Goal: Information Seeking & Learning: Learn about a topic

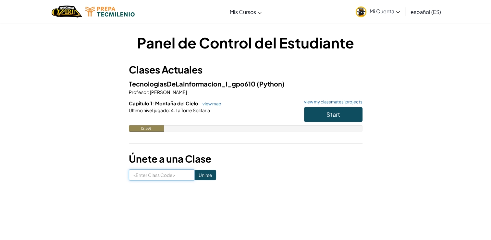
click at [175, 173] on input at bounding box center [162, 174] width 66 height 11
click at [146, 181] on div "Panel de Control del Estudiante Clases Actuales TecnologiasDeLaInformacion_I_gp…" at bounding box center [246, 106] width 380 height 167
click at [147, 181] on div "Panel de Control del Estudiante Clases Actuales TecnologiasDeLaInformacion_I_gp…" at bounding box center [246, 106] width 380 height 167
click at [149, 181] on div "Panel de Control del Estudiante Clases Actuales TecnologiasDeLaInformacion_I_gp…" at bounding box center [246, 106] width 380 height 167
click at [157, 180] on input at bounding box center [162, 174] width 66 height 11
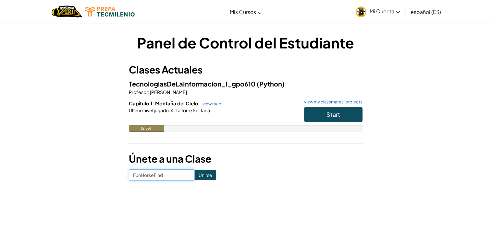
type input "FunHorseFind"
click at [198, 171] on input "Unirse" at bounding box center [205, 175] width 21 height 10
click at [332, 111] on span "Start" at bounding box center [334, 113] width 14 height 7
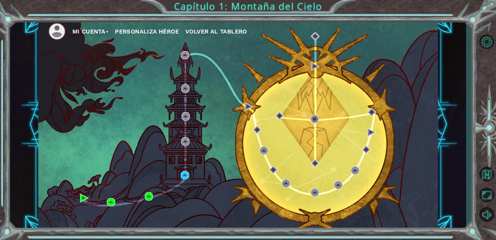
drag, startPoint x: 453, startPoint y: 81, endPoint x: 472, endPoint y: 21, distance: 63.2
click at [472, 21] on div "Mi Cuenta Personaliza Héroe Volver al Tablero Capítulo 1: Montaña del Cielo" at bounding box center [248, 120] width 496 height 240
click at [485, 180] on button "Volver al Mapa" at bounding box center [486, 173] width 19 height 19
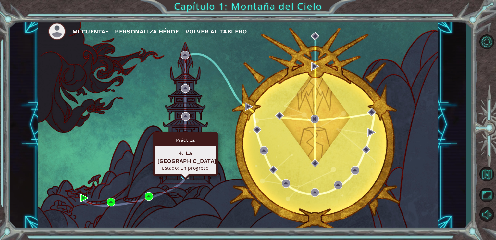
click at [186, 177] on img at bounding box center [185, 175] width 8 height 8
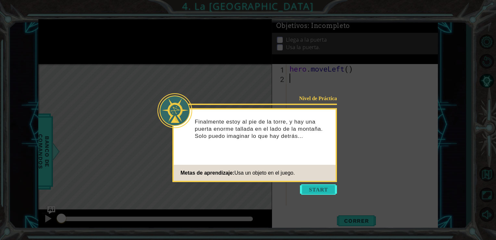
click at [326, 191] on button "Start" at bounding box center [318, 189] width 37 height 10
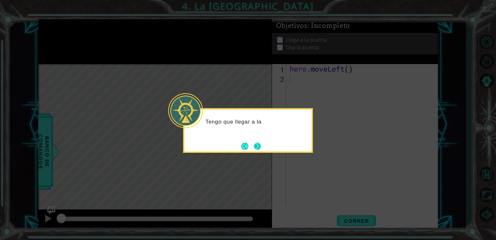
click at [259, 148] on button "Next" at bounding box center [257, 145] width 7 height 7
click at [259, 148] on icon at bounding box center [248, 120] width 496 height 240
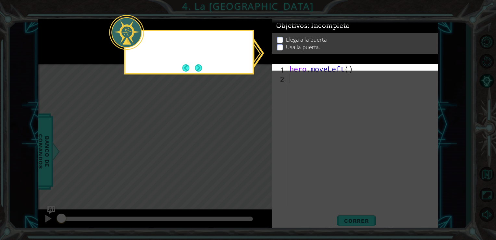
click at [259, 148] on icon at bounding box center [248, 120] width 496 height 240
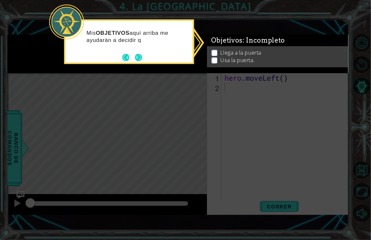
click at [201, 123] on icon at bounding box center [185, 120] width 371 height 240
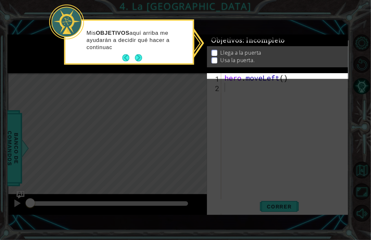
click at [144, 56] on div "Mis OBJETIVOS aquí arriba me ayudarán a decidir qué hacer a continuac" at bounding box center [128, 43] width 127 height 40
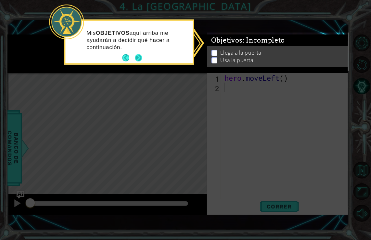
click at [137, 57] on button "Next" at bounding box center [138, 57] width 7 height 7
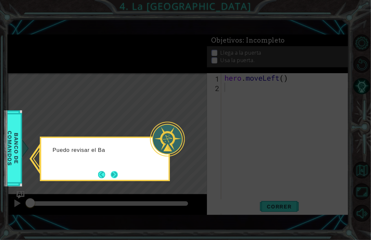
click at [118, 174] on button "Next" at bounding box center [114, 174] width 7 height 7
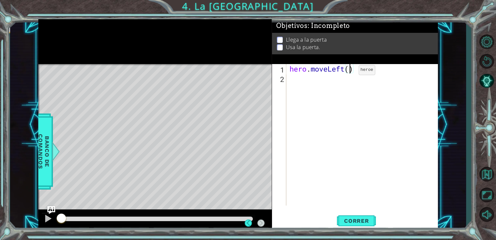
click at [349, 71] on div "hero . moveLeft ( )" at bounding box center [364, 144] width 152 height 160
click at [362, 224] on button "Correr" at bounding box center [356, 220] width 39 height 17
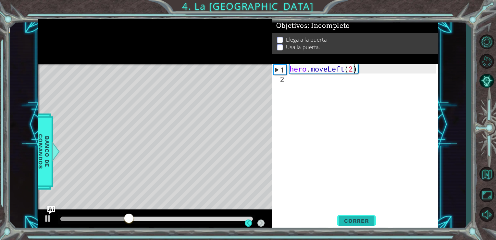
type textarea "hero.moveLeft(2)"
click at [359, 215] on button "Correr" at bounding box center [356, 220] width 39 height 17
click at [372, 80] on div "hero . moveLeft ( 2 )" at bounding box center [364, 144] width 152 height 160
type textarea "h"
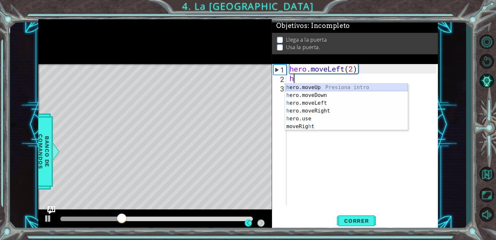
click at [354, 85] on div "h ero.moveUp Presiona intro h ero.moveDown Presiona intro h ero.moveLeft Presio…" at bounding box center [346, 114] width 123 height 62
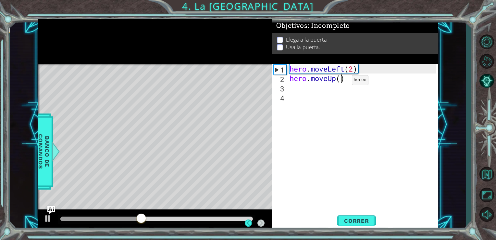
click at [342, 82] on div "hero . moveLeft ( 2 ) hero . moveUp ( )" at bounding box center [364, 144] width 152 height 160
type textarea "hero.moveUp(2)"
click at [373, 218] on span "Correr" at bounding box center [357, 220] width 38 height 6
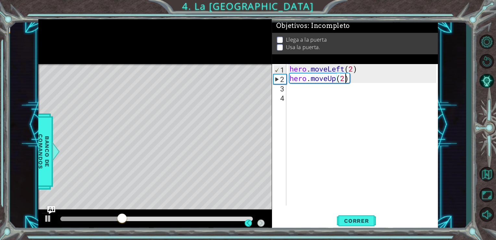
click at [292, 90] on div "hero . moveLeft ( 2 ) hero . moveUp ( 2 )" at bounding box center [364, 144] width 152 height 160
type textarea "h"
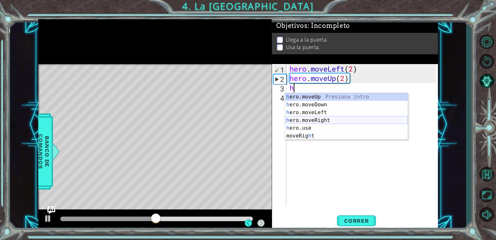
click at [310, 122] on div "h ero.moveUp Presiona intro h ero.moveDown Presiona intro h ero.moveLeft Presio…" at bounding box center [346, 124] width 123 height 62
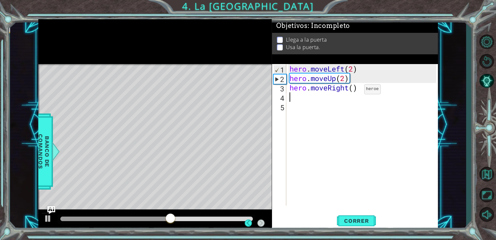
click at [354, 90] on div "hero . moveLeft ( 2 ) hero . moveUp ( 2 ) hero . moveRight ( )" at bounding box center [364, 144] width 152 height 160
type textarea "hero.moveRight(2)"
click at [358, 215] on button "Correr" at bounding box center [356, 220] width 39 height 17
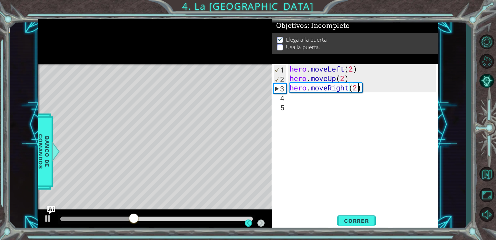
click at [191, 106] on div "Level Map" at bounding box center [188, 159] width 300 height 191
click at [297, 101] on div "hero . moveLeft ( 2 ) hero . moveUp ( 2 ) hero . moveRight ( 2 )" at bounding box center [364, 144] width 152 height 160
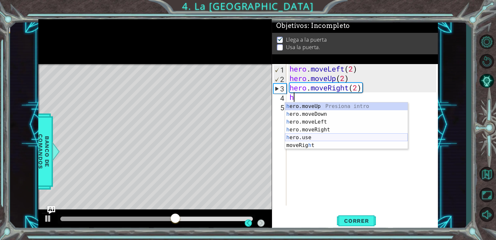
click at [309, 138] on div "h ero.moveUp Presiona intro h ero.moveDown Presiona intro h ero.moveLeft Presio…" at bounding box center [346, 133] width 123 height 62
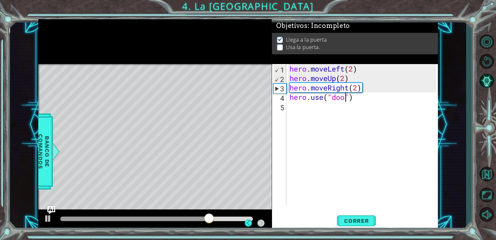
scroll to position [0, 3]
type textarea "hero.use("door")"
click at [361, 222] on span "Correr" at bounding box center [357, 220] width 38 height 6
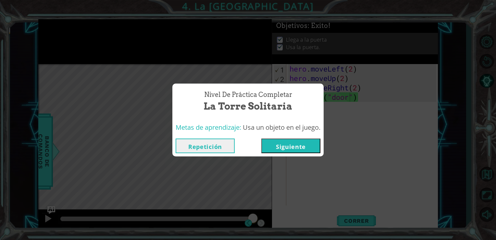
click at [310, 146] on button "Siguiente" at bounding box center [290, 145] width 59 height 15
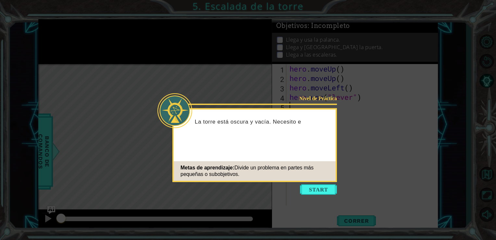
click at [318, 195] on icon at bounding box center [248, 120] width 496 height 240
click at [317, 190] on button "Start" at bounding box center [318, 189] width 37 height 10
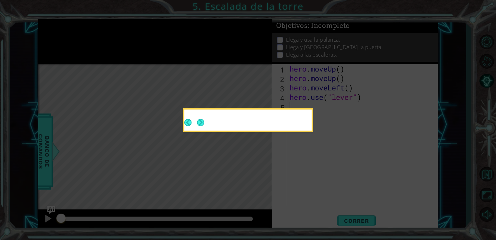
click at [317, 190] on icon at bounding box center [248, 120] width 496 height 240
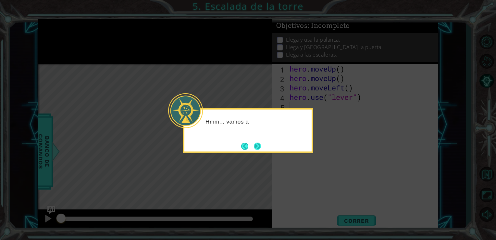
click at [256, 142] on button "Next" at bounding box center [257, 145] width 7 height 7
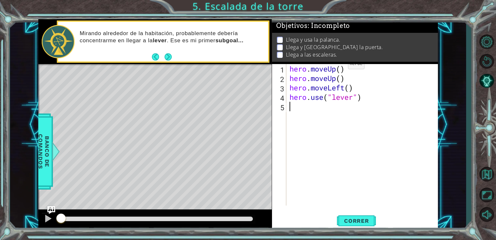
click at [338, 66] on div "hero . moveUp ( ) hero . moveUp ( ) hero . moveLeft ( ) hero . use ( "lever" )" at bounding box center [364, 144] width 152 height 160
click at [342, 69] on div "hero . moveUp ( ) hero . moveUp ( ) hero . moveLeft ( ) hero . use ( "lever" )" at bounding box center [364, 144] width 152 height 160
click at [344, 82] on div "hero . moveUp ( 1 ) hero . moveUp ( ) hero . moveLeft ( ) hero . use ( "lever" )" at bounding box center [364, 144] width 152 height 160
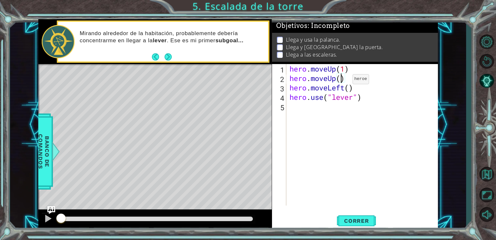
click at [343, 81] on div "hero . moveUp ( 1 ) hero . moveUp ( ) hero . moveLeft ( ) hero . use ( "lever" )" at bounding box center [364, 144] width 152 height 160
click at [349, 93] on div "hero . moveUp ( 1 ) hero . moveUp ( 1 ) hero . moveLeft ( ) hero . use ( "lever…" at bounding box center [364, 144] width 152 height 160
click at [351, 82] on div "hero . moveUp ( 1 ) hero . moveUp ( 1 ) hero . moveLeft ( ) hero . use ( "lever…" at bounding box center [364, 144] width 152 height 160
click at [350, 83] on div "hero . moveUp ( 1 ) hero . moveUp ( 1 ) hero . moveLeft ( ) hero . use ( "lever…" at bounding box center [364, 144] width 152 height 160
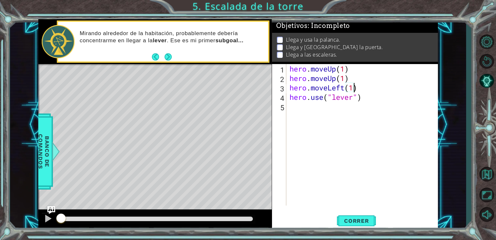
scroll to position [0, 3]
type textarea "hero.moveLeft(1)"
click at [358, 217] on span "Correr" at bounding box center [357, 220] width 38 height 6
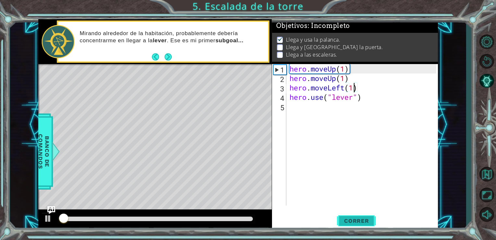
scroll to position [3, 0]
click at [317, 114] on div "hero . moveUp ( 1 ) hero . moveUp ( 1 ) hero . moveLeft ( 1 ) hero . use ( "lev…" at bounding box center [364, 144] width 152 height 160
type textarea "h"
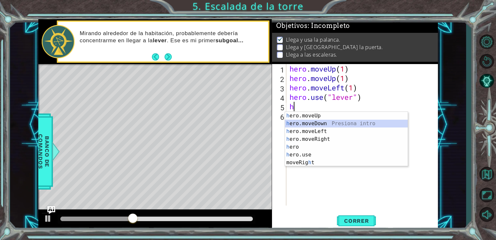
click at [321, 123] on div "h ero.moveUp Presiona intro h ero.moveDown Presiona intro h ero.moveLeft Presio…" at bounding box center [346, 147] width 123 height 70
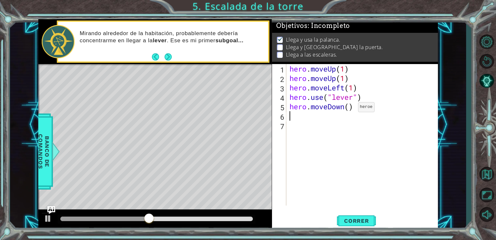
click at [348, 108] on div "hero . moveUp ( 1 ) hero . moveUp ( 1 ) hero . moveLeft ( 1 ) hero . use ( "lev…" at bounding box center [364, 144] width 152 height 160
type textarea "hero.moveDown(1)"
click at [295, 118] on div "hero . moveUp ( 1 ) hero . moveUp ( 1 ) hero . moveLeft ( 1 ) hero . use ( "lev…" at bounding box center [364, 144] width 152 height 160
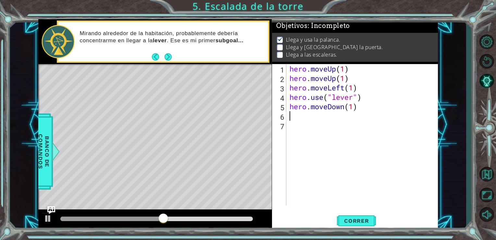
type textarea "h"
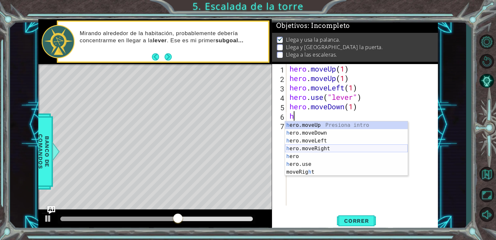
click at [309, 148] on div "h ero.moveUp Presiona intro h ero.moveDown Presiona intro h ero.moveLeft Presio…" at bounding box center [346, 156] width 123 height 70
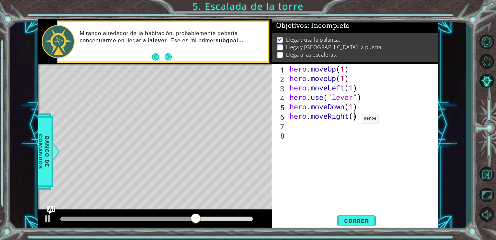
click at [352, 120] on div "hero . moveUp ( 1 ) hero . moveUp ( 1 ) hero . moveLeft ( 1 ) hero . use ( "lev…" at bounding box center [364, 144] width 152 height 160
type textarea "hero.moveRight(2)"
click at [353, 215] on button "Correr" at bounding box center [356, 220] width 39 height 17
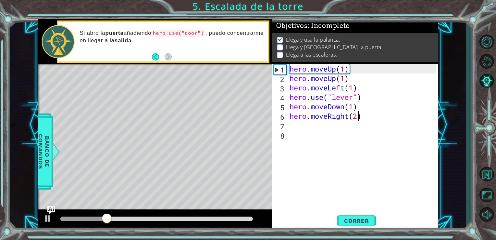
click at [299, 126] on div "hero . moveUp ( 1 ) hero . moveUp ( 1 ) hero . moveLeft ( 1 ) hero . use ( "lev…" at bounding box center [364, 144] width 152 height 160
type textarea "h"
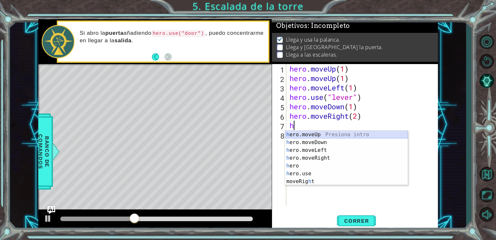
click at [321, 134] on div "h ero.moveUp Presiona intro h ero.moveDown Presiona intro h ero.moveLeft Presio…" at bounding box center [346, 166] width 123 height 70
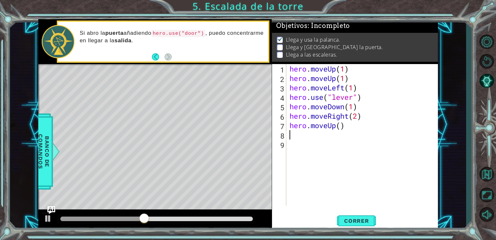
type textarea "h"
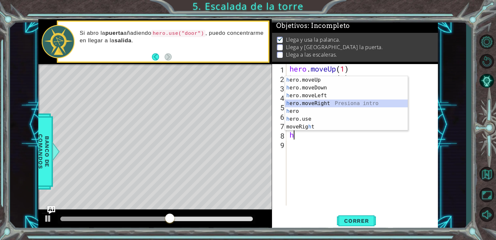
click at [322, 103] on div "h ero.moveUp Presiona intro h ero.moveDown Presiona intro h ero.moveLeft Presio…" at bounding box center [346, 111] width 123 height 70
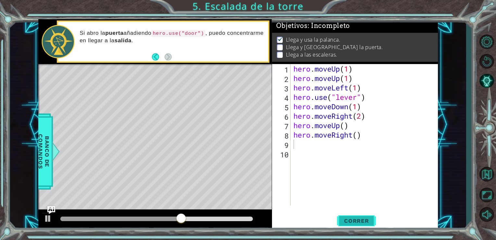
click at [355, 224] on span "Correr" at bounding box center [357, 220] width 38 height 6
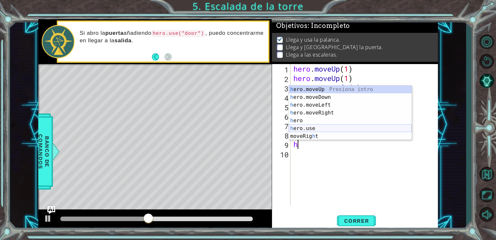
click at [321, 127] on div "h ero.moveUp Presiona intro h ero.moveDown Presiona intro h ero.moveLeft Presio…" at bounding box center [350, 120] width 123 height 70
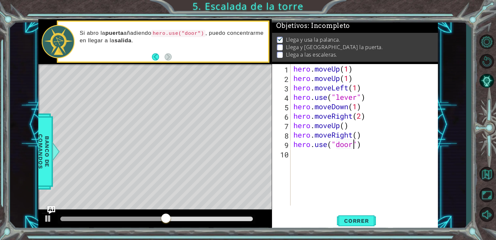
scroll to position [0, 3]
type textarea "hero.use("door")"
click at [358, 226] on button "Correr" at bounding box center [356, 220] width 39 height 17
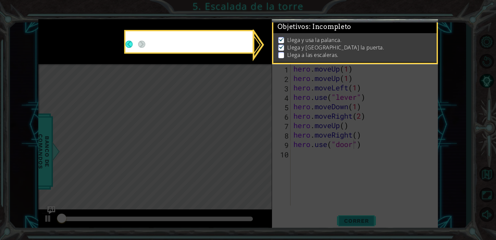
scroll to position [3, 0]
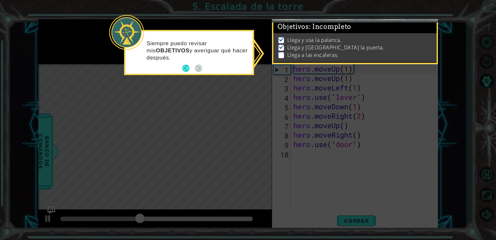
click at [232, 121] on icon at bounding box center [248, 120] width 496 height 240
click at [264, 58] on icon at bounding box center [248, 120] width 496 height 240
click at [190, 71] on button "Back" at bounding box center [189, 68] width 13 height 7
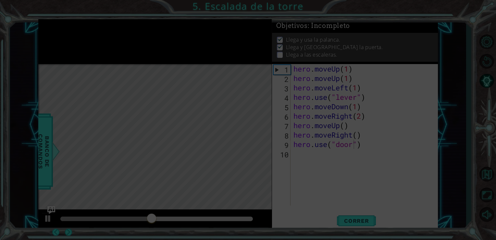
scroll to position [2, 0]
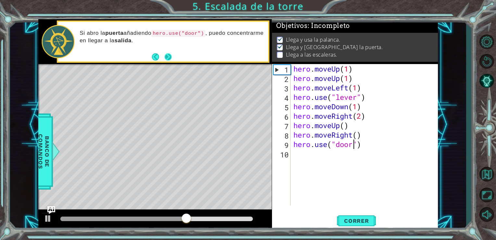
click at [169, 57] on button "Next" at bounding box center [168, 56] width 7 height 7
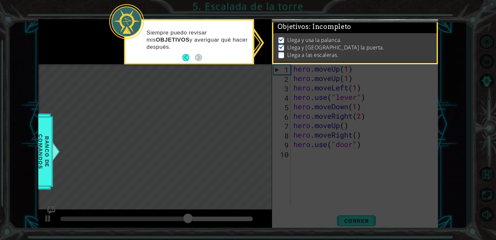
scroll to position [3, 0]
click at [186, 56] on button "Back" at bounding box center [189, 57] width 13 height 7
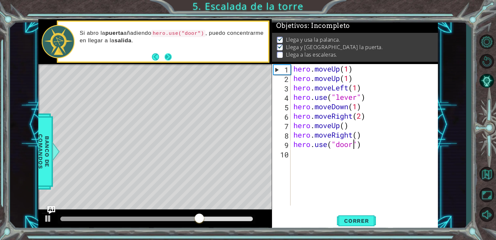
click at [168, 60] on button "Next" at bounding box center [167, 56] width 7 height 7
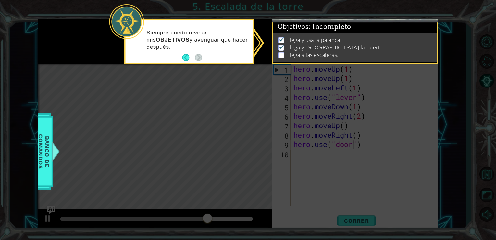
click at [310, 44] on p "Llega y [GEOGRAPHIC_DATA] la puerta." at bounding box center [335, 47] width 97 height 7
click at [335, 53] on p "Llega a las escaleras." at bounding box center [312, 54] width 51 height 7
click at [279, 52] on p at bounding box center [281, 55] width 6 height 6
click at [333, 182] on icon at bounding box center [248, 120] width 496 height 240
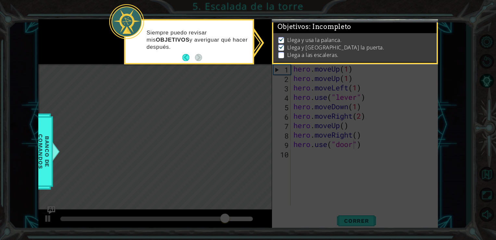
click at [178, 55] on div "Siempre puedo revisar mis OBJETIVOS y averiguar qué hacer después." at bounding box center [189, 43] width 127 height 40
click at [183, 60] on button "Back" at bounding box center [189, 57] width 13 height 7
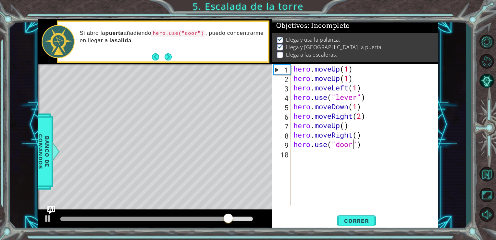
scroll to position [2, 0]
click at [183, 56] on div "Si abro la puerta añadiendo hero.use("door") , puedo concentrarme en llegar a l…" at bounding box center [171, 41] width 193 height 31
click at [160, 57] on button "Back" at bounding box center [158, 56] width 13 height 7
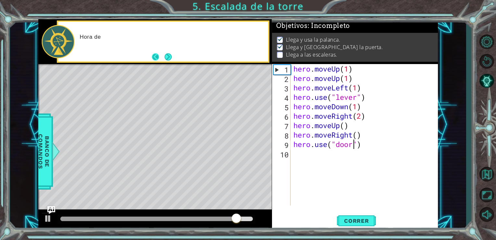
click at [160, 57] on button "Back" at bounding box center [158, 56] width 13 height 7
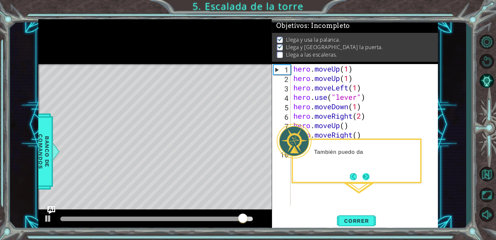
click at [368, 180] on button "Next" at bounding box center [365, 176] width 7 height 7
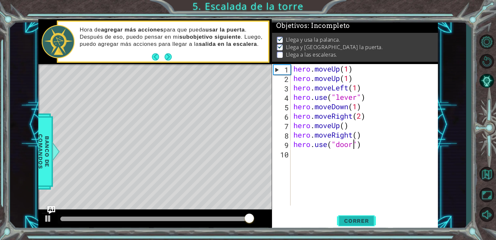
click at [359, 225] on button "Correr" at bounding box center [356, 220] width 39 height 17
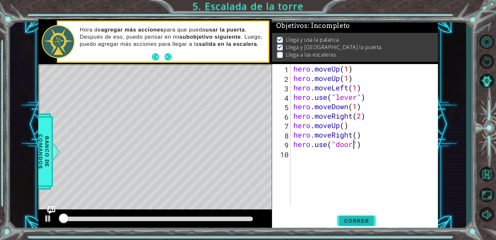
scroll to position [3, 0]
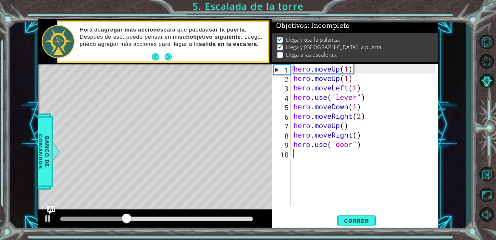
click at [299, 157] on div "hero . moveUp ( 1 ) hero . moveUp ( 1 ) hero . moveLeft ( 1 ) hero . use ( "lev…" at bounding box center [366, 144] width 148 height 160
type textarea "h"
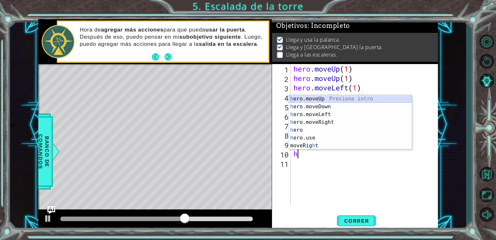
click at [318, 100] on div "h ero.moveUp Presiona intro h ero.moveDown Presiona intro h ero.moveLeft Presio…" at bounding box center [350, 130] width 123 height 70
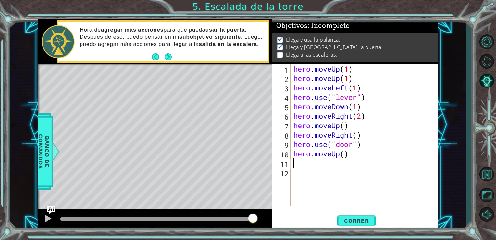
type textarea "h"
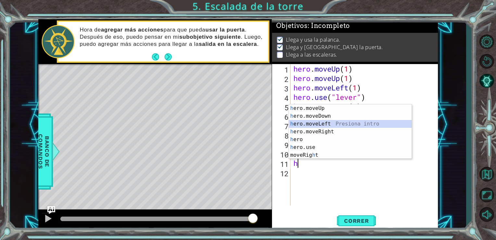
click at [297, 121] on div "h ero.moveUp Presiona intro h ero.moveDown Presiona intro h ero.moveLeft Presio…" at bounding box center [350, 139] width 123 height 70
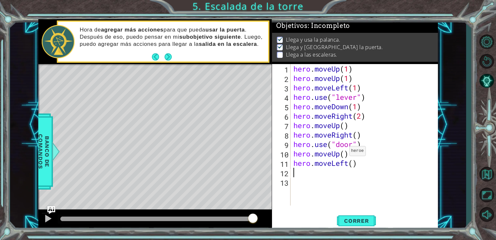
click at [344, 152] on div "hero . moveUp ( 1 ) hero . moveUp ( 1 ) hero . moveLeft ( 1 ) hero . use ( "lev…" at bounding box center [366, 144] width 148 height 160
click at [356, 164] on div "hero . moveUp ( 1 ) hero . moveUp ( 1 ) hero . moveLeft ( 1 ) hero . use ( "lev…" at bounding box center [366, 144] width 148 height 160
click at [355, 168] on div "hero . moveUp ( 1 ) hero . moveUp ( 1 ) hero . moveLeft ( 1 ) hero . use ( "lev…" at bounding box center [366, 144] width 148 height 160
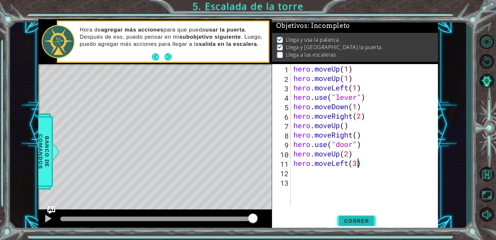
type textarea "hero.moveLeft(3)"
click at [363, 222] on span "Correr" at bounding box center [357, 220] width 38 height 6
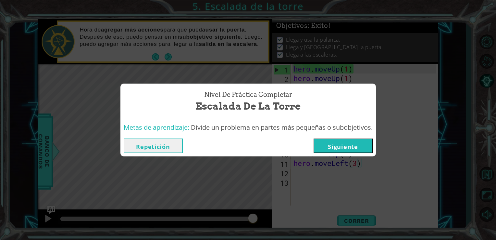
click at [353, 147] on button "Siguiente" at bounding box center [343, 145] width 59 height 15
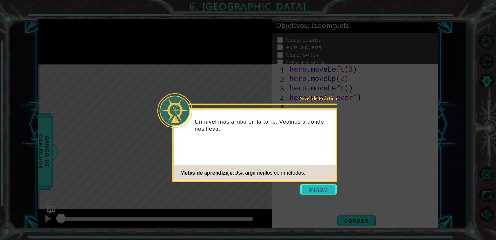
click at [325, 188] on button "Start" at bounding box center [318, 189] width 37 height 10
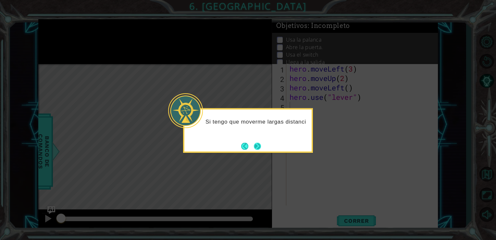
click at [258, 143] on button "Next" at bounding box center [257, 145] width 7 height 7
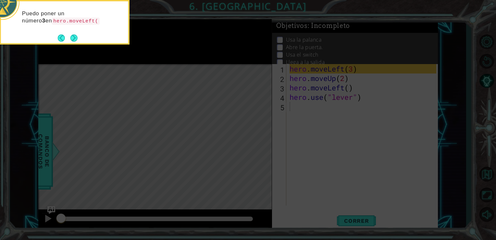
drag, startPoint x: 258, startPoint y: 143, endPoint x: 175, endPoint y: 69, distance: 110.4
click at [175, 69] on icon at bounding box center [248, 36] width 496 height 408
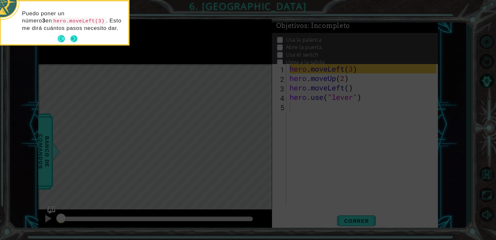
click at [77, 38] on button "Next" at bounding box center [73, 38] width 7 height 7
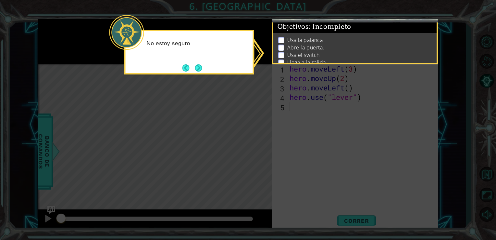
click at [196, 77] on icon at bounding box center [248, 120] width 496 height 240
click at [196, 69] on button "Next" at bounding box center [198, 67] width 7 height 7
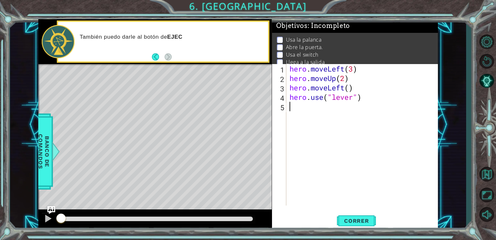
click at [319, 136] on div "hero . moveLeft ( 3 ) hero . moveUp ( 2 ) hero . moveLeft ( ) hero . use ( "lev…" at bounding box center [364, 144] width 152 height 160
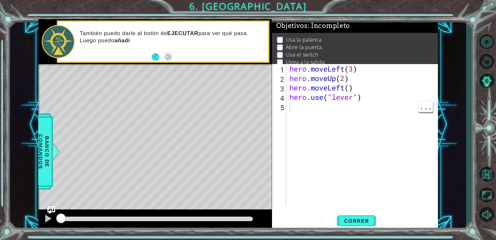
click at [153, 53] on footer at bounding box center [162, 57] width 20 height 10
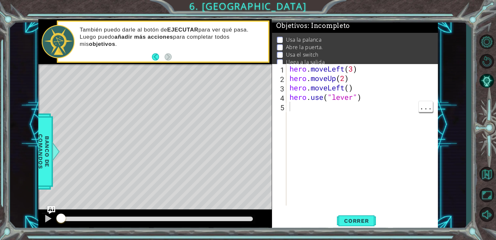
click at [206, 56] on div "También puedo darle al botón de EJECUTAR para ver qué pasa. Luego puedo añadir …" at bounding box center [171, 41] width 193 height 37
click at [309, 120] on div "hero . moveLeft ( 3 ) hero . moveUp ( 2 ) hero . moveLeft ( ) hero . use ( "lev…" at bounding box center [364, 144] width 152 height 160
click at [430, 115] on div "hero . moveLeft ( 3 ) hero . moveUp ( 2 ) hero . moveLeft ( ) hero . use ( "lev…" at bounding box center [364, 144] width 152 height 160
click at [429, 110] on span "..." at bounding box center [426, 106] width 14 height 11
click at [423, 91] on div "hero . moveLeft ( 3 ) hero . moveUp ( 2 ) hero . moveLeft ( ) hero . use ( "lev…" at bounding box center [364, 144] width 152 height 160
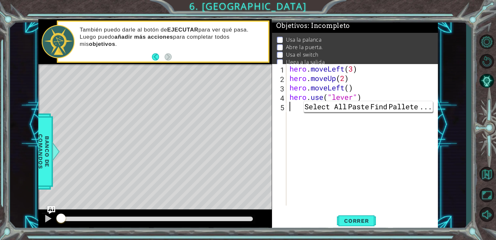
type textarea "hero.moveLeft()"
click at [425, 137] on div "hero . moveLeft ( 3 ) hero . moveUp ( 2 ) hero . moveLeft ( ) hero . use ( "lev…" at bounding box center [364, 144] width 152 height 160
click at [429, 109] on span "..." at bounding box center [426, 106] width 14 height 11
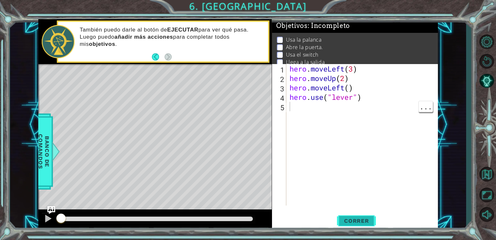
click at [345, 222] on span "Correr" at bounding box center [357, 220] width 38 height 6
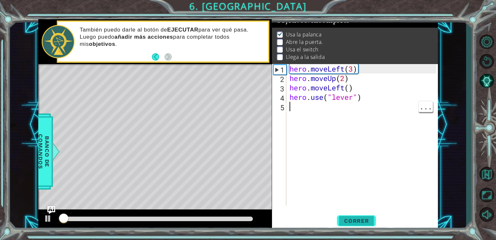
scroll to position [6, 0]
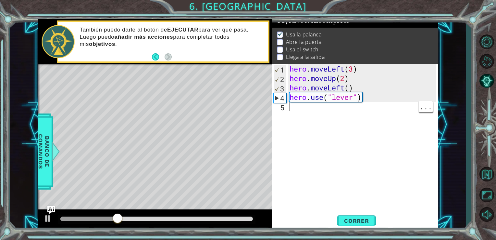
click at [297, 116] on div "hero . moveLeft ( 3 ) hero . moveUp ( 2 ) hero . moveLeft ( ) hero . use ( "lev…" at bounding box center [364, 144] width 152 height 160
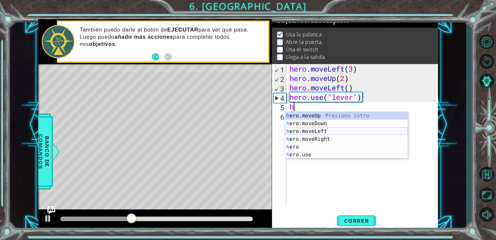
click at [309, 132] on div "h ero.moveUp Presiona intro h ero.moveDown Presiona intro h ero.moveLeft Presio…" at bounding box center [346, 143] width 123 height 62
type textarea "hero.moveLeft(1)"
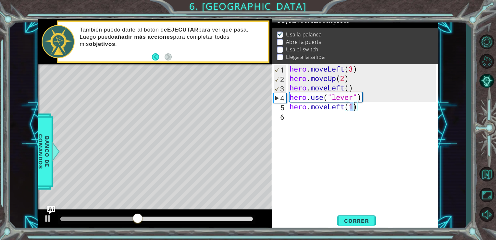
click at [290, 120] on div "hero . moveLeft ( 3 ) hero . moveUp ( 2 ) hero . moveLeft ( ) hero . use ( "lev…" at bounding box center [364, 144] width 152 height 160
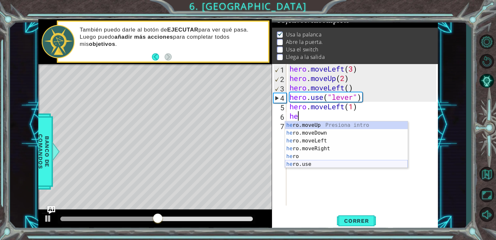
click at [304, 164] on div "he ro.moveUp Presiona intro he ro.moveDown Presiona intro he ro.moveLeft Presio…" at bounding box center [346, 152] width 123 height 62
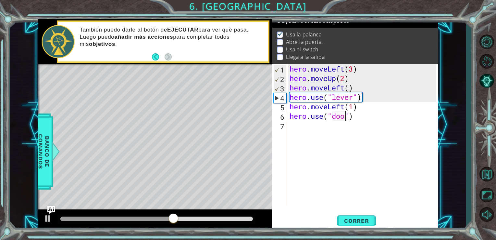
scroll to position [0, 3]
type textarea "hero.use("door")"
click at [360, 227] on button "Correr" at bounding box center [356, 220] width 39 height 17
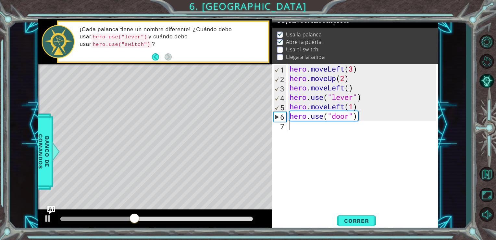
click at [301, 137] on div "hero . moveLeft ( 3 ) hero . moveUp ( 2 ) hero . moveLeft ( ) hero . use ( "lev…" at bounding box center [364, 144] width 152 height 160
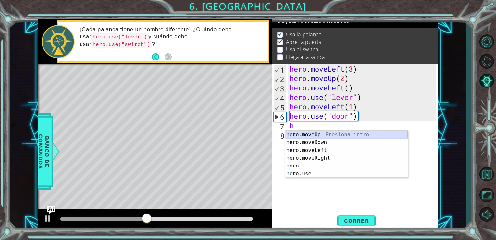
click at [304, 132] on div "h ero.moveUp Presiona intro h ero.moveDown Presiona intro h ero.moveLeft Presio…" at bounding box center [346, 162] width 123 height 62
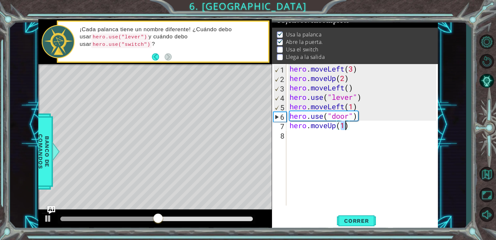
type textarea "hero.moveUp(2)"
drag, startPoint x: 317, startPoint y: 137, endPoint x: 294, endPoint y: 135, distance: 23.1
click at [294, 135] on div "hero . moveLeft ( 3 ) hero . moveUp ( 2 ) hero . moveLeft ( ) hero . use ( "lev…" at bounding box center [364, 144] width 152 height 160
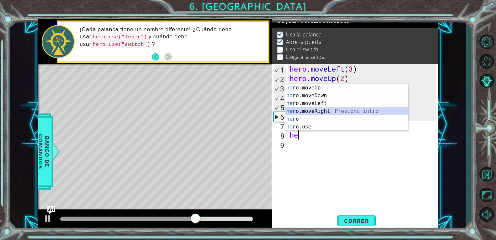
click at [335, 109] on div "he ro.moveUp Presiona intro he ro.moveDown Presiona intro he ro.moveLeft Presio…" at bounding box center [346, 115] width 123 height 62
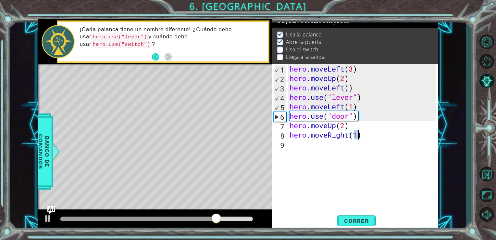
scroll to position [0, 3]
type textarea "hero.moveRight(2)"
drag, startPoint x: 287, startPoint y: 143, endPoint x: 294, endPoint y: 145, distance: 6.4
click at [294, 145] on div "hero.moveRight(2) 1 2 3 4 5 6 7 8 9 hero . moveLeft ( 3 ) hero . moveUp ( 2 ) h…" at bounding box center [354, 134] width 165 height 141
click at [294, 145] on div "hero . moveLeft ( 3 ) hero . moveUp ( 2 ) hero . moveLeft ( ) hero . use ( "lev…" at bounding box center [364, 144] width 152 height 160
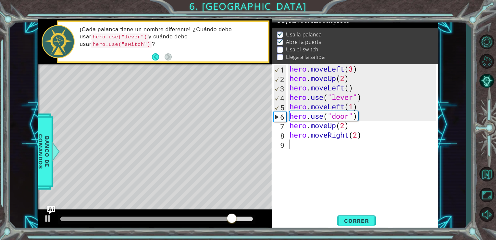
scroll to position [0, 0]
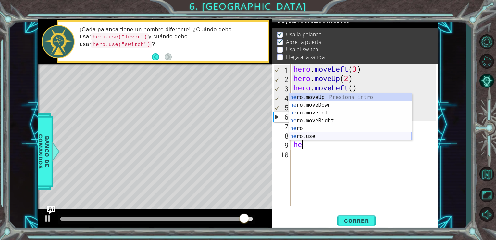
click at [309, 139] on div "he ro.moveUp Presiona intro he ro.moveDown Presiona intro he ro.moveLeft Presio…" at bounding box center [350, 124] width 123 height 62
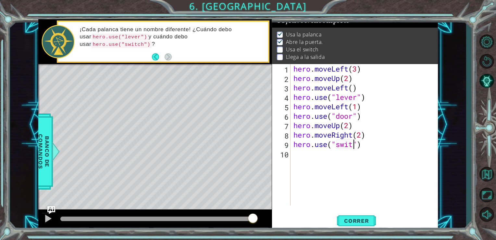
scroll to position [0, 3]
type textarea "hero.use("switch")"
click at [303, 166] on div "hero . moveLeft ( 3 ) hero . moveUp ( 2 ) hero . moveLeft ( ) hero . use ( "lev…" at bounding box center [366, 144] width 148 height 160
click at [344, 215] on button "Correr" at bounding box center [356, 220] width 39 height 17
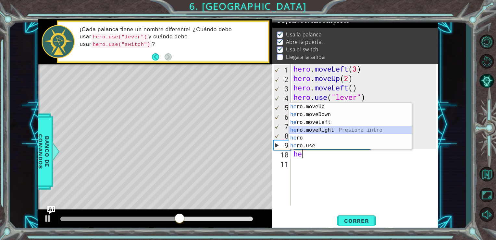
click at [332, 129] on div "he ro.moveUp Presiona intro he ro.moveDown Presiona intro he ro.moveLeft Presio…" at bounding box center [350, 134] width 123 height 62
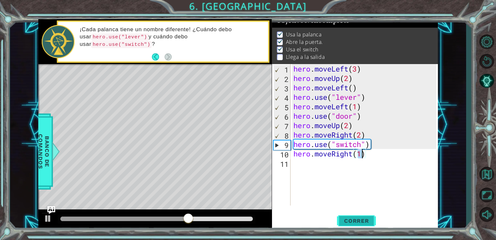
type textarea "hero.moveRight(1)"
click at [360, 218] on span "Correr" at bounding box center [357, 220] width 38 height 6
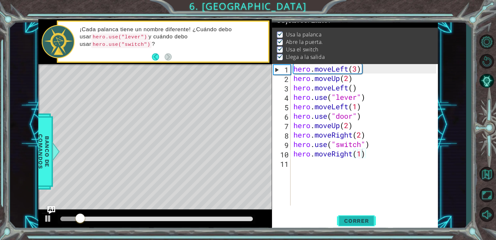
click at [360, 218] on span "Correr" at bounding box center [357, 220] width 38 height 6
drag, startPoint x: 220, startPoint y: 194, endPoint x: 175, endPoint y: 208, distance: 46.9
click at [175, 208] on div "Level Map" at bounding box center [188, 159] width 300 height 191
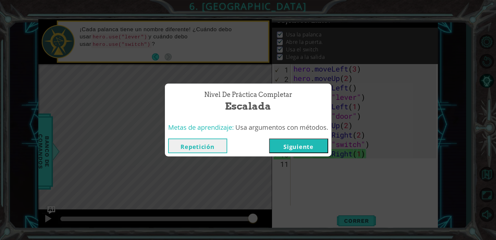
drag, startPoint x: 93, startPoint y: 219, endPoint x: 274, endPoint y: 207, distance: 182.2
click at [274, 207] on body "1 ההההההההההההההההההההההההההההההההההההההההההההההההההההההההההההההההההההההההההההה…" at bounding box center [248, 120] width 496 height 240
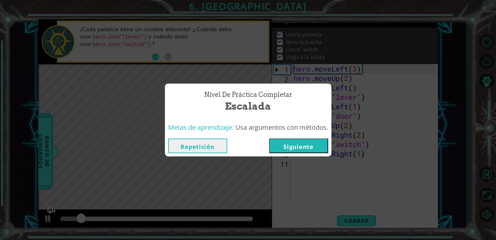
click at [310, 147] on button "Siguiente" at bounding box center [298, 145] width 59 height 15
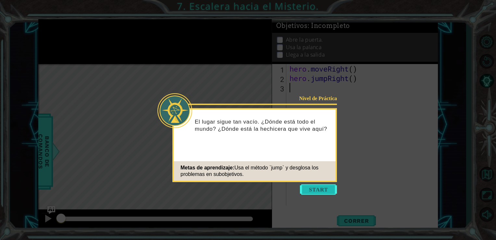
click at [325, 188] on button "Start" at bounding box center [318, 189] width 37 height 10
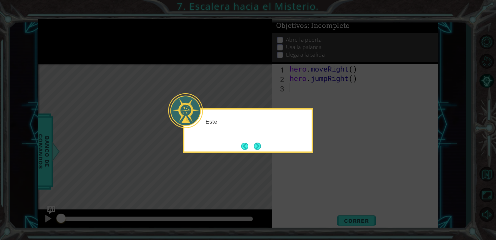
click at [401, 89] on icon at bounding box center [248, 120] width 496 height 240
click at [259, 149] on button "Next" at bounding box center [257, 145] width 7 height 7
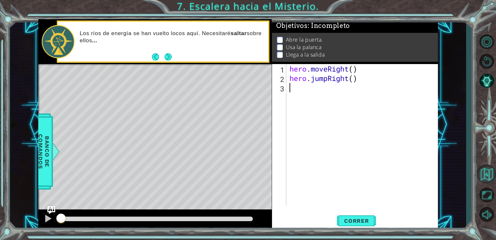
click at [484, 177] on button "Volver al Mapa" at bounding box center [486, 173] width 19 height 19
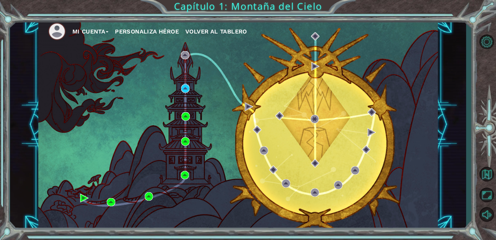
click at [247, 30] on span "Volver al Tablero" at bounding box center [216, 31] width 62 height 7
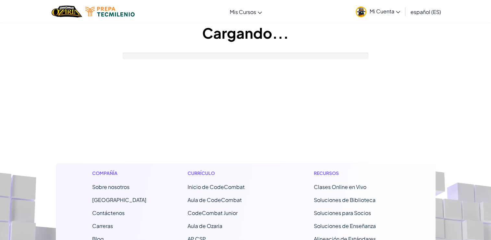
click at [281, 13] on div "Cambiar modo de navegación Mis Cursos Aula de Ozaria Aula de CodeCombat Liga de…" at bounding box center [245, 11] width 495 height 23
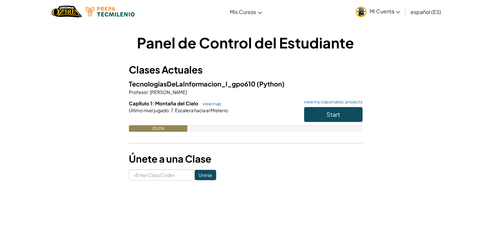
click at [339, 115] on span "Start" at bounding box center [334, 113] width 14 height 7
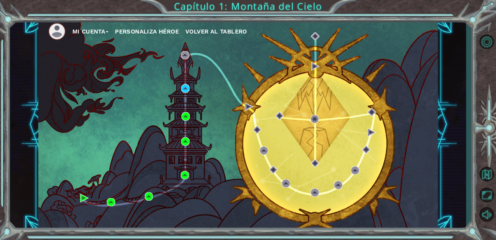
click at [222, 32] on span "Volver al Tablero" at bounding box center [216, 31] width 62 height 7
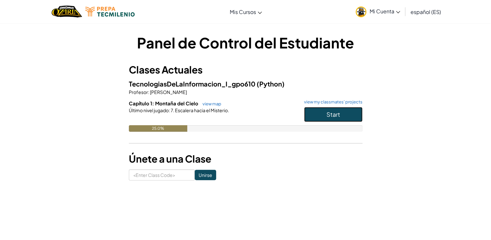
click at [315, 115] on button "Start" at bounding box center [333, 114] width 58 height 15
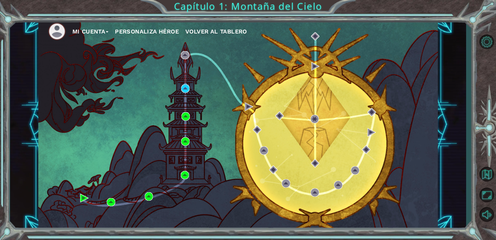
click at [316, 41] on div "Mi Cuenta Personaliza Héroe Volver al Tablero" at bounding box center [238, 124] width 400 height 211
click at [487, 43] on button "Opciones del Nivel" at bounding box center [486, 42] width 19 height 18
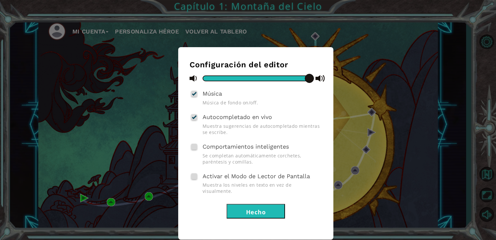
click at [280, 204] on button "Hecho" at bounding box center [256, 211] width 58 height 15
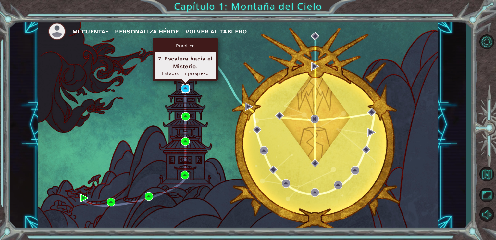
click at [182, 85] on img at bounding box center [185, 88] width 8 height 8
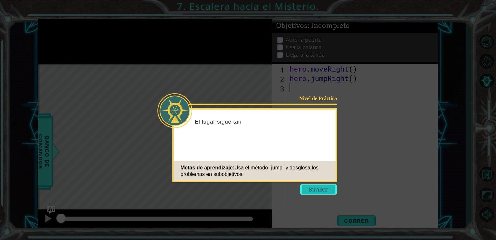
click at [324, 189] on button "Start" at bounding box center [318, 189] width 37 height 10
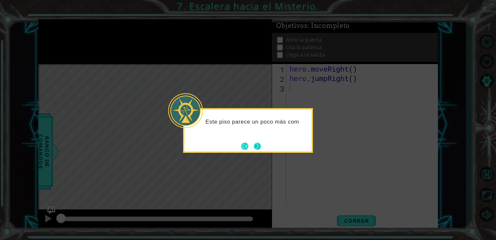
click at [257, 144] on button "Next" at bounding box center [257, 145] width 7 height 7
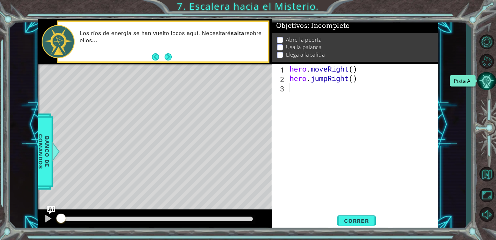
click at [486, 79] on button "Pista AI" at bounding box center [486, 81] width 19 height 18
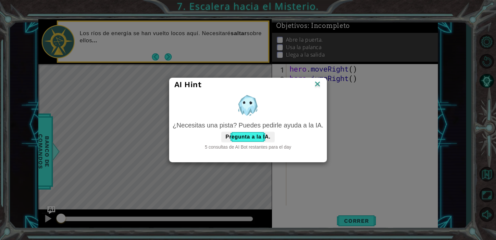
click at [326, 86] on div "AI Hint" at bounding box center [249, 84] width 158 height 13
click at [317, 84] on img at bounding box center [317, 85] width 8 height 10
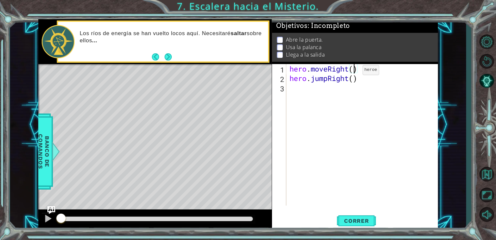
click at [353, 71] on div "hero . moveRight ( ) hero . jumpRight ( )" at bounding box center [364, 144] width 152 height 160
click at [353, 82] on div "hero . moveRight ( 1 ) hero . jumpRight ( )" at bounding box center [364, 144] width 152 height 160
type textarea "hero.jumpRight(3)"
click at [359, 225] on button "Correr" at bounding box center [356, 220] width 39 height 17
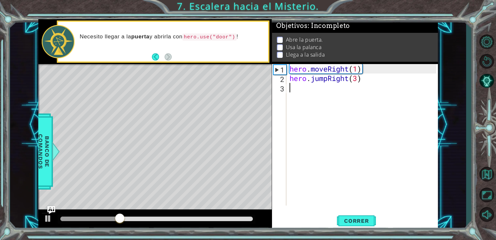
click at [321, 104] on div "hero . moveRight ( 1 ) hero . jumpRight ( 3 )" at bounding box center [364, 144] width 152 height 160
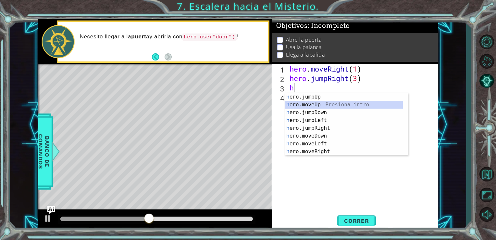
click at [315, 104] on div "h ero.jumpUp Presiona intro h ero.moveUp Presiona intro h ero.jumpDown Presiona…" at bounding box center [344, 132] width 118 height 78
type textarea "hero.moveUp(1)"
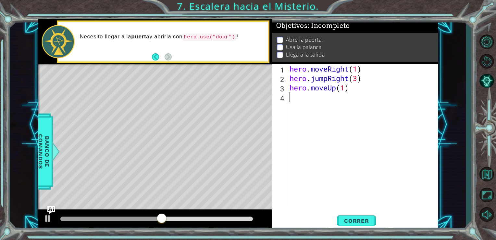
click at [298, 105] on div "hero . moveRight ( 1 ) hero . jumpRight ( 3 ) hero . moveUp ( 1 )" at bounding box center [364, 144] width 152 height 160
type textarea "h"
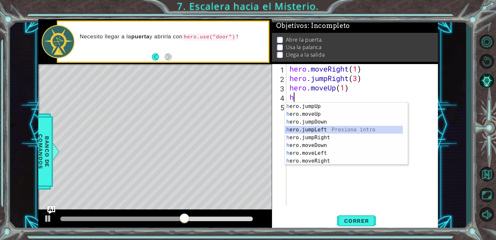
click at [310, 129] on div "h ero.jumpUp Presiona intro h ero.moveUp Presiona intro h ero.jumpDown Presiona…" at bounding box center [344, 141] width 118 height 78
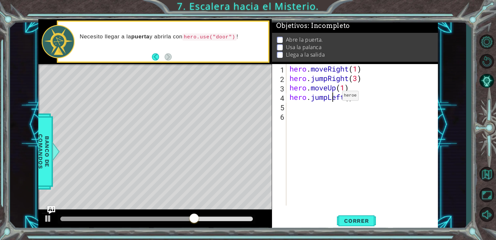
click at [332, 97] on div "hero . moveRight ( 1 ) hero . jumpRight ( 3 ) hero . moveUp ( 1 ) hero . jumpLe…" at bounding box center [364, 144] width 152 height 160
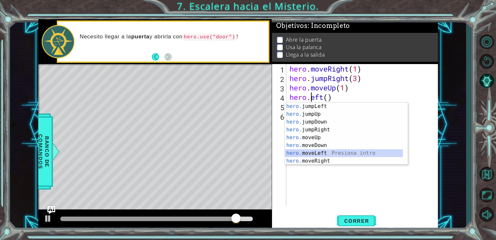
click at [306, 154] on div "hero. jumpLeft Presiona intro hero. jumpUp Presiona intro hero. jumpDown Presio…" at bounding box center [344, 141] width 118 height 78
type textarea "hero.moveLeft(1)"
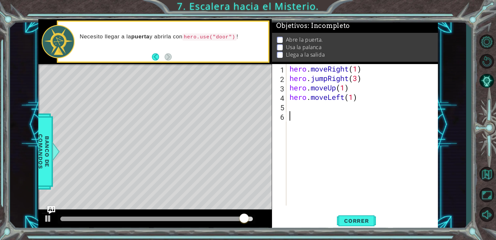
click at [308, 113] on div "hero . moveRight ( 1 ) hero . jumpRight ( 3 ) hero . moveUp ( 1 ) hero . moveLe…" at bounding box center [364, 144] width 152 height 160
click at [294, 111] on div "hero . moveRight ( 1 ) hero . jumpRight ( 3 ) hero . moveUp ( 1 ) hero . moveLe…" at bounding box center [364, 144] width 152 height 160
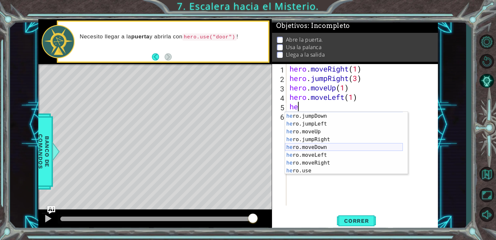
scroll to position [7, 0]
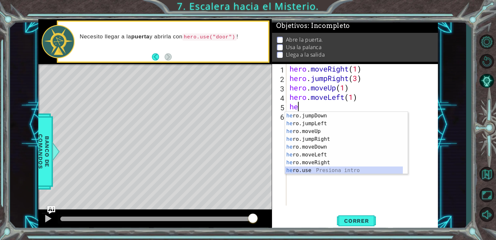
click at [310, 171] on div "he ro.jumpDown Presiona intro he ro.jumpLeft Presiona intro he ro.moveUp Presio…" at bounding box center [344, 151] width 118 height 78
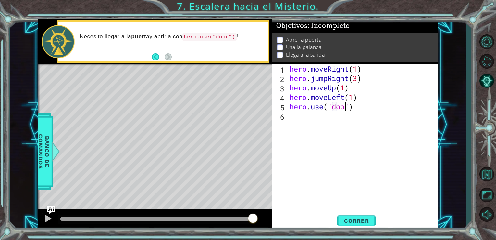
scroll to position [0, 3]
type textarea "hero.use("door")"
click at [364, 222] on span "Correr" at bounding box center [357, 220] width 38 height 6
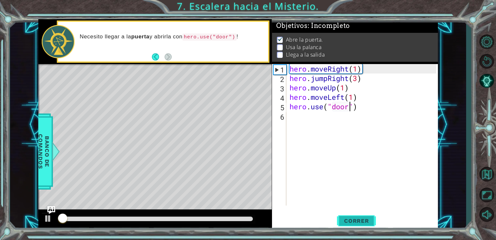
scroll to position [3, 0]
click at [295, 121] on div "hero . moveRight ( 1 ) hero . jumpRight ( 3 ) hero . moveUp ( 1 ) hero . moveLe…" at bounding box center [364, 144] width 152 height 160
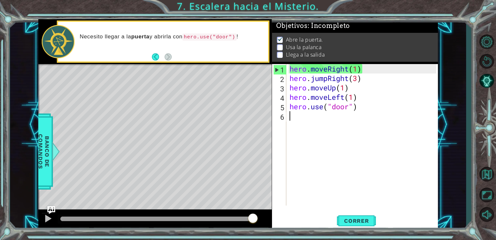
drag, startPoint x: 165, startPoint y: 220, endPoint x: 268, endPoint y: 222, distance: 103.0
click at [268, 222] on div at bounding box center [155, 219] width 234 height 21
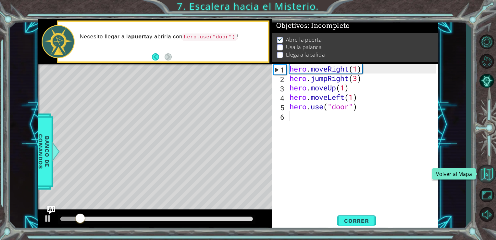
click at [489, 171] on button "Volver al Mapa" at bounding box center [486, 173] width 19 height 19
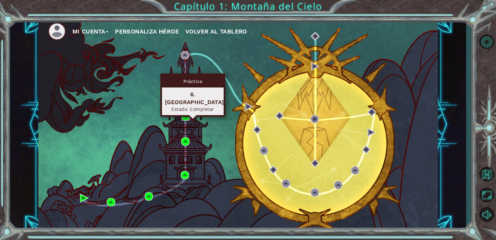
click at [186, 118] on img at bounding box center [186, 116] width 8 height 8
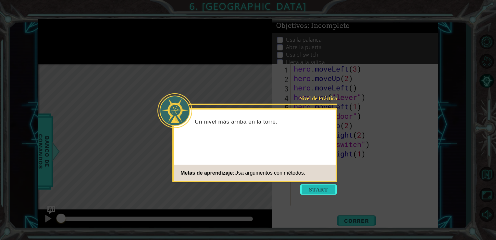
click at [316, 190] on button "Start" at bounding box center [318, 189] width 37 height 10
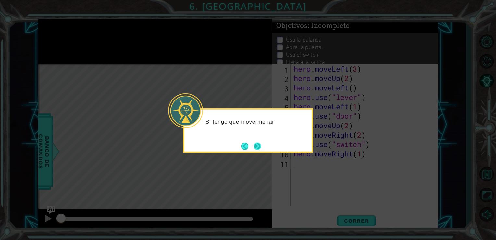
click at [256, 147] on button "Next" at bounding box center [257, 145] width 7 height 7
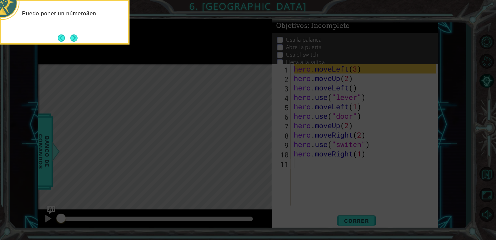
drag, startPoint x: 256, startPoint y: 147, endPoint x: 131, endPoint y: 60, distance: 151.8
click at [131, 60] on icon at bounding box center [248, 36] width 496 height 408
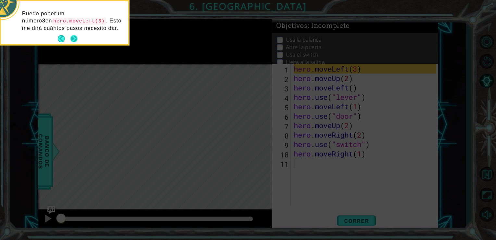
click at [75, 36] on button "Next" at bounding box center [73, 38] width 7 height 7
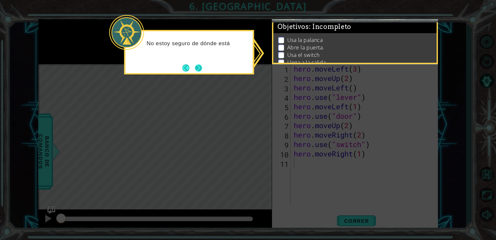
click at [201, 71] on button "Next" at bounding box center [198, 67] width 7 height 7
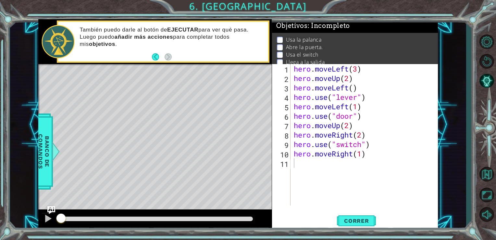
click at [373, 44] on li "Abre la puerta." at bounding box center [356, 47] width 158 height 7
click at [280, 39] on p at bounding box center [280, 40] width 6 height 6
click at [365, 220] on span "Correr" at bounding box center [357, 220] width 38 height 6
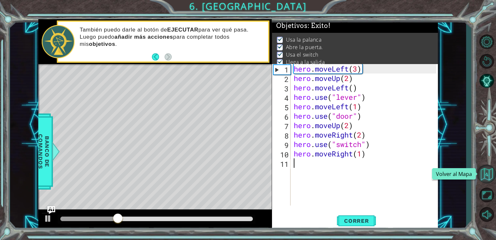
click at [486, 170] on button "Volver al Mapa" at bounding box center [486, 173] width 19 height 19
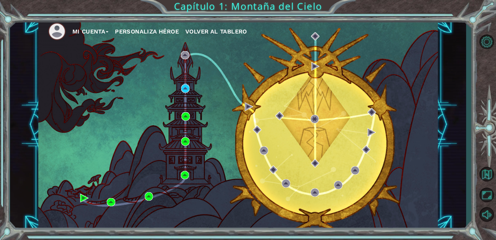
drag, startPoint x: 169, startPoint y: 105, endPoint x: 180, endPoint y: 106, distance: 11.1
click at [180, 106] on div "Mi Cuenta Personaliza Héroe Volver al Tablero" at bounding box center [238, 124] width 400 height 211
click at [105, 112] on div "Mi Cuenta Personaliza Héroe Volver al Tablero" at bounding box center [238, 124] width 400 height 211
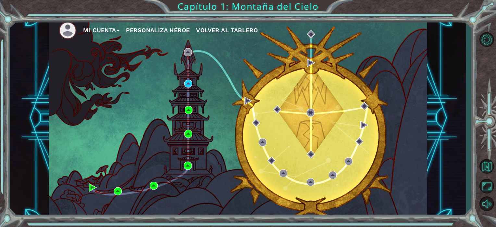
click at [352, 39] on div "Mi Cuenta Personaliza Héroe Volver al Tablero" at bounding box center [238, 117] width 378 height 199
click at [372, 22] on ul "Mi Cuenta Personaliza Héroe Volver al Tablero" at bounding box center [243, 30] width 369 height 18
click at [147, 18] on div "Mi Cuenta Personaliza Héroe Volver al Tablero Capítulo 1: Montaña del Cielo" at bounding box center [248, 113] width 496 height 227
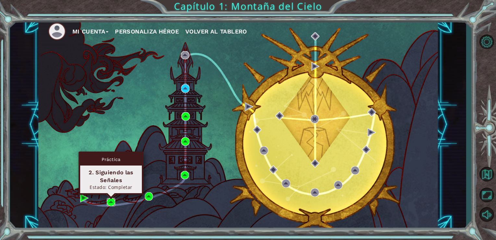
click at [112, 201] on img at bounding box center [111, 202] width 8 height 8
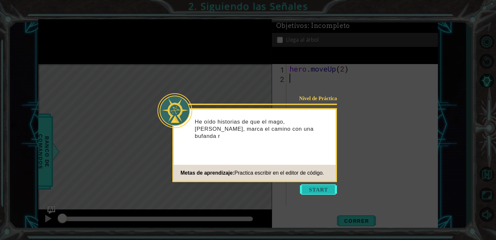
click at [335, 187] on button "Start" at bounding box center [318, 189] width 37 height 10
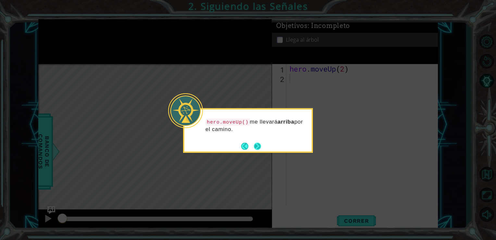
click at [261, 149] on button "Next" at bounding box center [257, 145] width 7 height 7
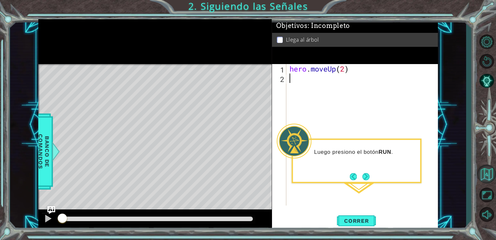
click at [484, 176] on button "Volver al Mapa" at bounding box center [486, 173] width 19 height 19
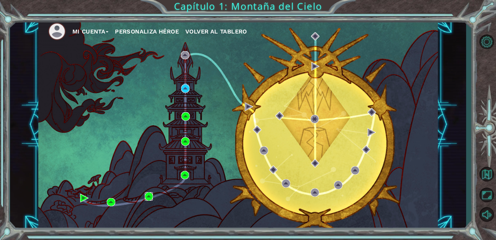
click at [150, 197] on img at bounding box center [149, 196] width 8 height 8
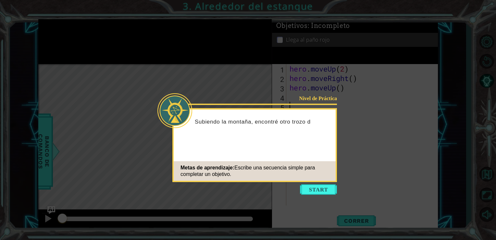
click at [292, 177] on div "Metas de aprendizaje: Escribe una secuencia simple para completar un objetivo." at bounding box center [255, 170] width 162 height 19
click at [324, 188] on button "Start" at bounding box center [318, 189] width 37 height 10
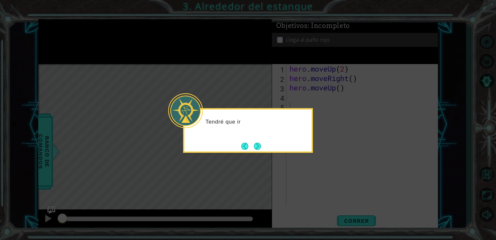
click at [255, 149] on button "Next" at bounding box center [257, 145] width 7 height 7
click at [259, 148] on icon at bounding box center [248, 120] width 496 height 240
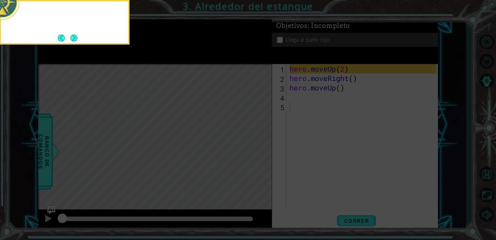
click at [259, 148] on icon at bounding box center [248, 36] width 496 height 408
click at [185, 97] on icon at bounding box center [248, 36] width 496 height 408
click at [76, 45] on icon at bounding box center [248, 36] width 496 height 408
click at [73, 39] on button "Next" at bounding box center [73, 37] width 7 height 7
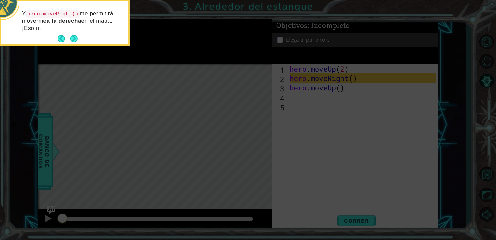
click at [73, 43] on footer at bounding box center [68, 39] width 20 height 10
click at [71, 47] on icon at bounding box center [248, 36] width 496 height 408
click at [76, 37] on button "Next" at bounding box center [73, 38] width 7 height 7
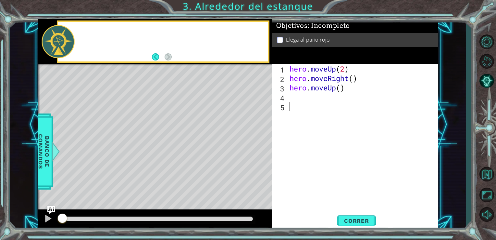
click at [71, 46] on div at bounding box center [58, 41] width 33 height 33
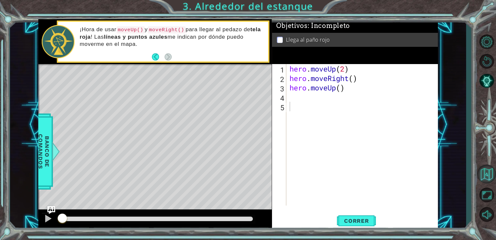
click at [486, 177] on button "Volver al Mapa" at bounding box center [486, 173] width 19 height 19
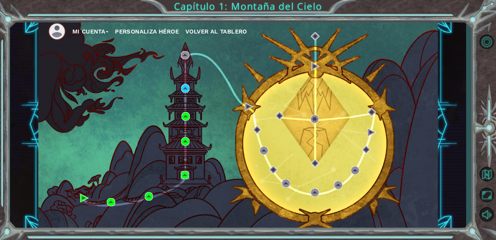
click at [184, 175] on img at bounding box center [185, 175] width 8 height 8
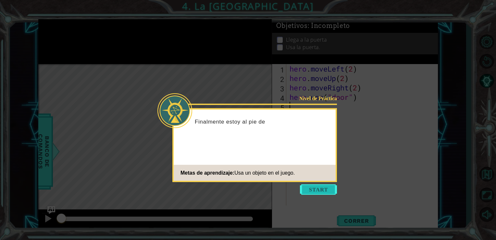
click at [326, 188] on button "Start" at bounding box center [318, 189] width 37 height 10
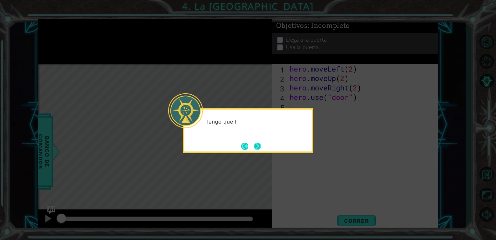
click at [259, 147] on button "Next" at bounding box center [257, 145] width 7 height 7
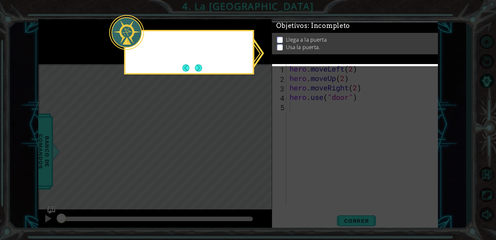
click at [259, 152] on icon at bounding box center [248, 120] width 496 height 240
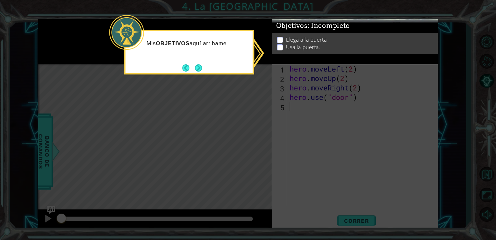
click at [215, 65] on div "Mis OBJETIVOS aquí arriba m e" at bounding box center [189, 52] width 130 height 44
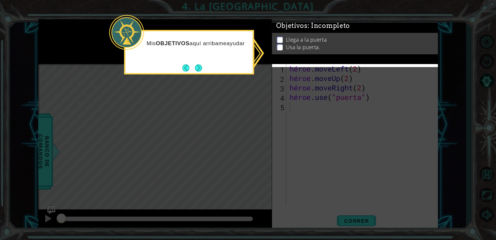
click at [199, 71] on button "Próximo" at bounding box center [198, 67] width 7 height 7
click at [198, 68] on icon at bounding box center [248, 120] width 496 height 240
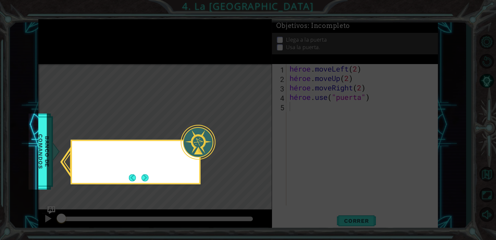
click at [198, 68] on icon at bounding box center [248, 120] width 496 height 240
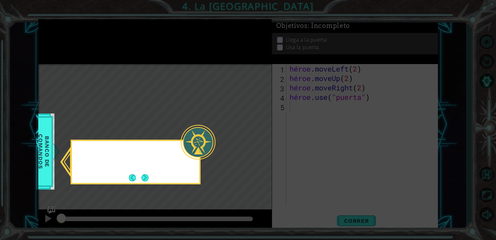
click at [218, 76] on icon at bounding box center [248, 120] width 496 height 240
click at [195, 159] on div at bounding box center [198, 142] width 35 height 35
click at [154, 182] on div "Puedo r" at bounding box center [136, 162] width 130 height 44
click at [154, 182] on div "Puedo revisar" at bounding box center [136, 162] width 130 height 44
click at [144, 181] on button "Próximo" at bounding box center [145, 177] width 7 height 7
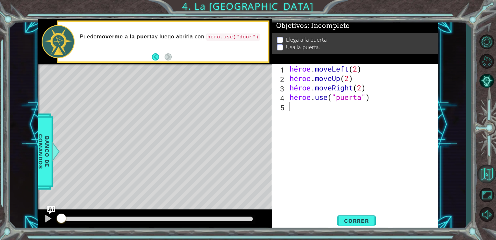
click at [489, 174] on button "Volver al Mapa" at bounding box center [486, 173] width 19 height 19
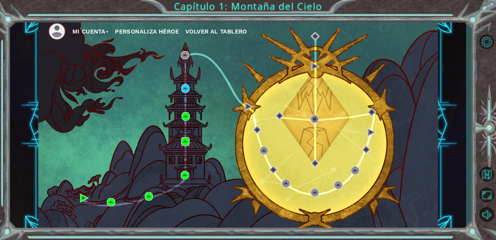
click at [184, 143] on img at bounding box center [185, 141] width 8 height 8
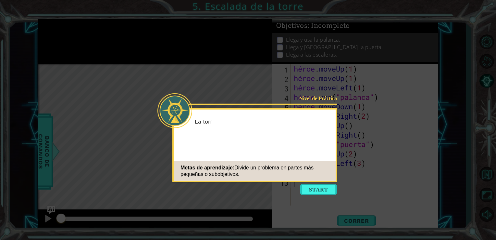
click at [322, 202] on icon at bounding box center [248, 120] width 496 height 240
click at [319, 196] on icon at bounding box center [248, 120] width 496 height 240
click at [318, 187] on button "Empezar" at bounding box center [318, 189] width 37 height 10
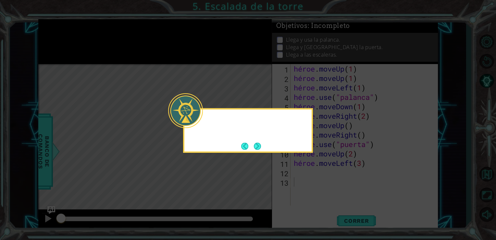
click at [318, 187] on icon at bounding box center [248, 120] width 496 height 240
click at [304, 190] on icon at bounding box center [248, 120] width 496 height 240
click at [282, 149] on div at bounding box center [248, 130] width 130 height 44
click at [256, 146] on button "Próximo" at bounding box center [257, 145] width 7 height 7
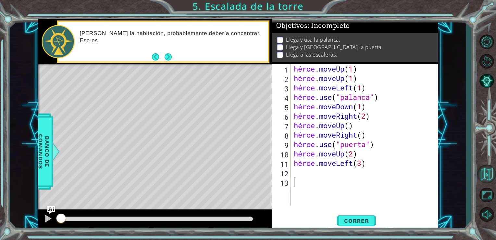
click at [483, 178] on button "Volver al Mapa" at bounding box center [486, 173] width 19 height 19
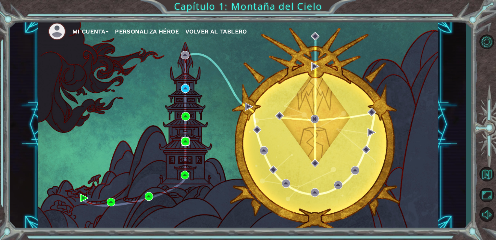
click at [182, 139] on img at bounding box center [185, 141] width 8 height 8
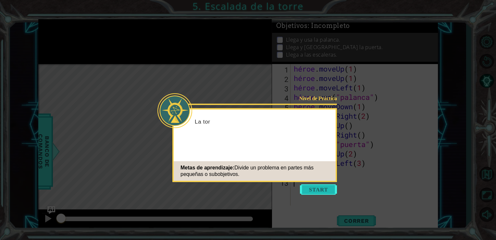
click at [309, 190] on button "Empezar" at bounding box center [318, 189] width 37 height 10
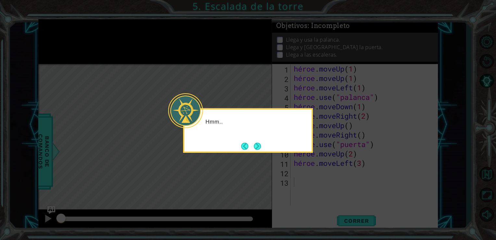
click at [282, 143] on div "Hmm.." at bounding box center [248, 130] width 130 height 44
click at [259, 148] on button "Próximo" at bounding box center [257, 145] width 7 height 7
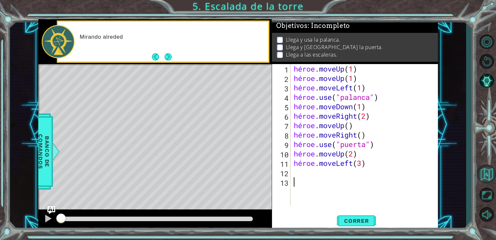
click at [485, 172] on button "Volver al Mapa" at bounding box center [486, 173] width 19 height 19
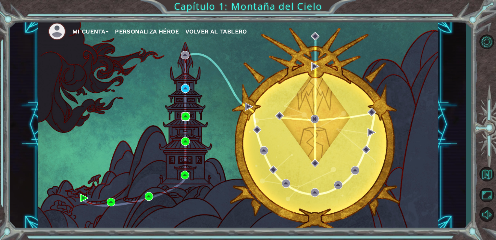
click at [184, 113] on img at bounding box center [186, 116] width 8 height 8
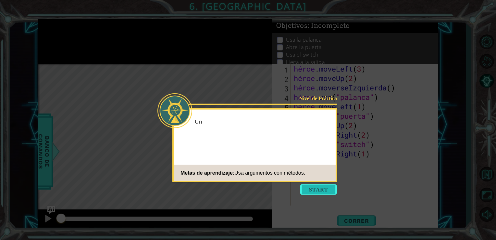
click at [310, 188] on button "Empezar" at bounding box center [318, 189] width 37 height 10
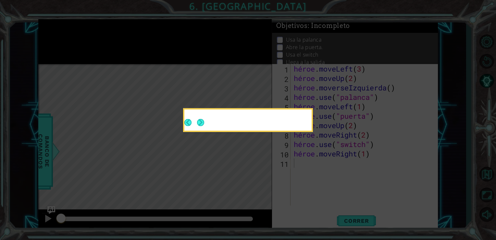
click at [317, 188] on icon at bounding box center [248, 120] width 496 height 240
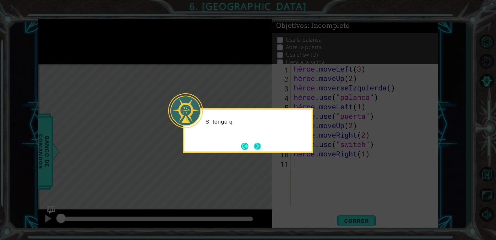
click at [260, 149] on button "Próximo" at bounding box center [257, 145] width 7 height 7
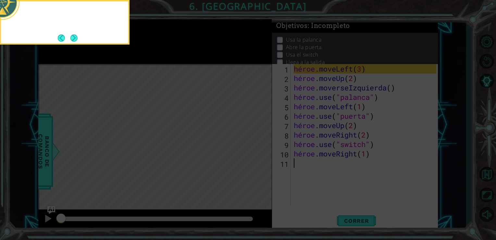
click at [260, 149] on icon at bounding box center [248, 36] width 496 height 408
click at [65, 39] on button "Atrás" at bounding box center [64, 37] width 13 height 7
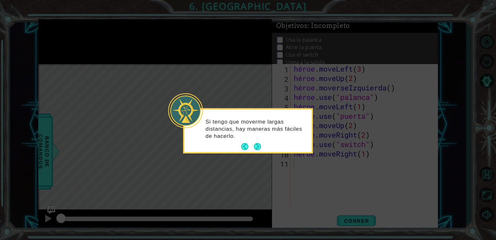
click at [184, 101] on div at bounding box center [185, 110] width 35 height 35
click at [216, 142] on div "Si tengo que moverme largas distancias, hay maneras más fáciles de hacerlo." at bounding box center [247, 132] width 127 height 40
click at [249, 149] on button "Atrás" at bounding box center [247, 146] width 13 height 7
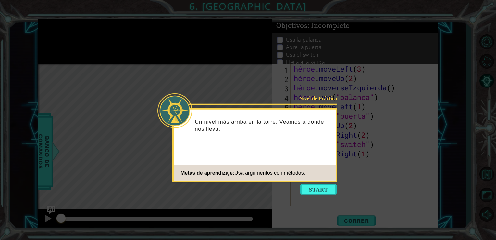
click at [260, 143] on div "Un nivel más arriba en la torre. Veamos a dónde nos lleva." at bounding box center [255, 128] width 162 height 33
click at [322, 187] on button "Empezar" at bounding box center [318, 189] width 37 height 10
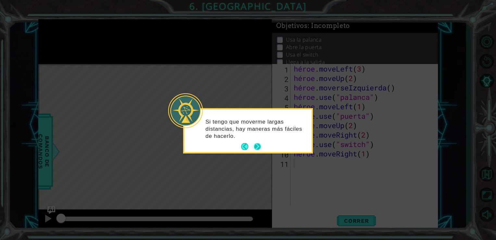
click at [259, 146] on button "Próximo" at bounding box center [257, 146] width 7 height 7
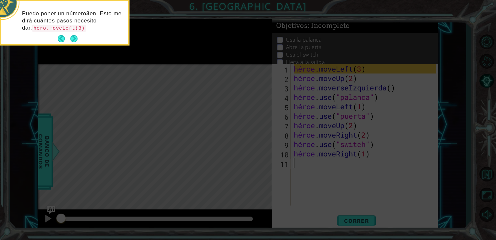
click at [78, 50] on icon at bounding box center [248, 36] width 496 height 408
click at [74, 42] on button "Próximo" at bounding box center [73, 38] width 7 height 7
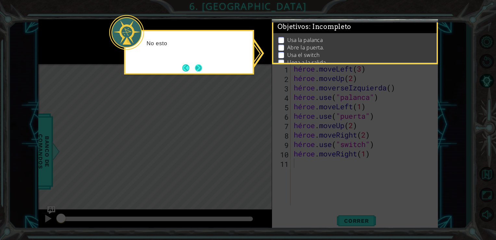
click at [199, 67] on button "Próximo" at bounding box center [198, 67] width 7 height 7
